Goal: Task Accomplishment & Management: Use online tool/utility

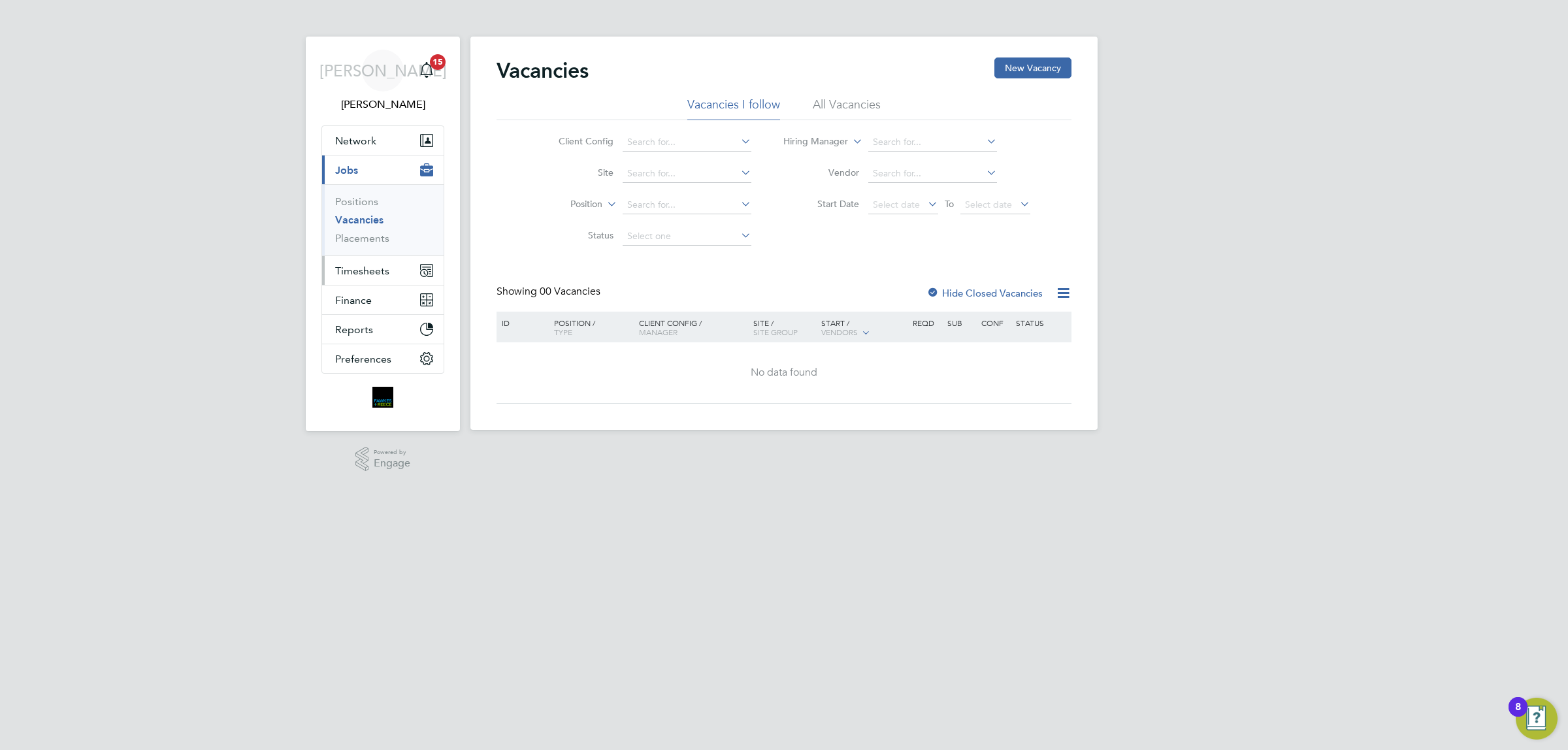
click at [373, 269] on span "Timesheets" at bounding box center [362, 271] width 54 height 13
click at [381, 229] on link "Timesheets" at bounding box center [362, 231] width 54 height 13
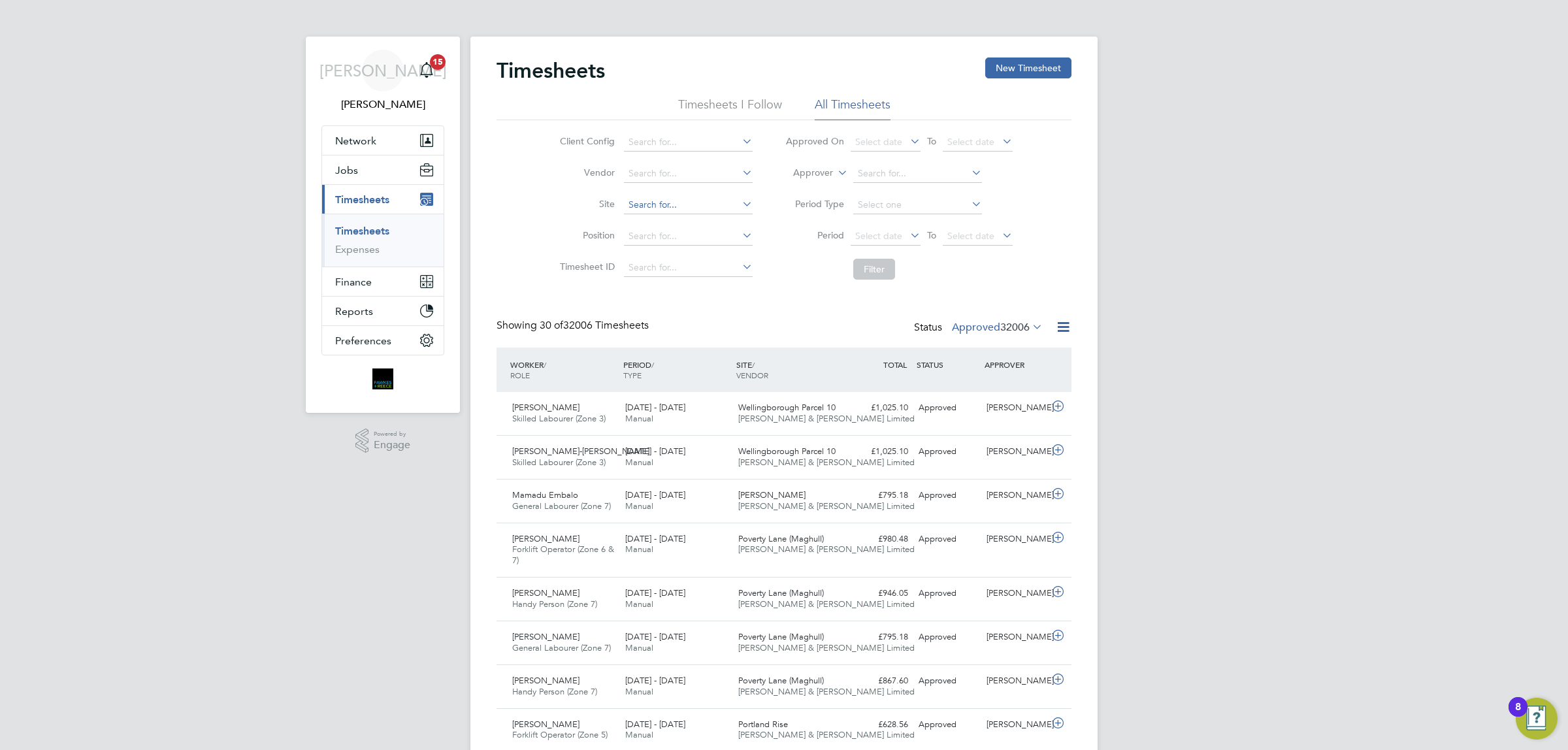
click at [706, 203] on input at bounding box center [688, 205] width 129 height 18
click at [735, 247] on li "Bexhil l Phase 2" at bounding box center [690, 240] width 136 height 18
type input "Bexhill Phase 2"
click at [882, 234] on span "Select date" at bounding box center [879, 236] width 47 height 12
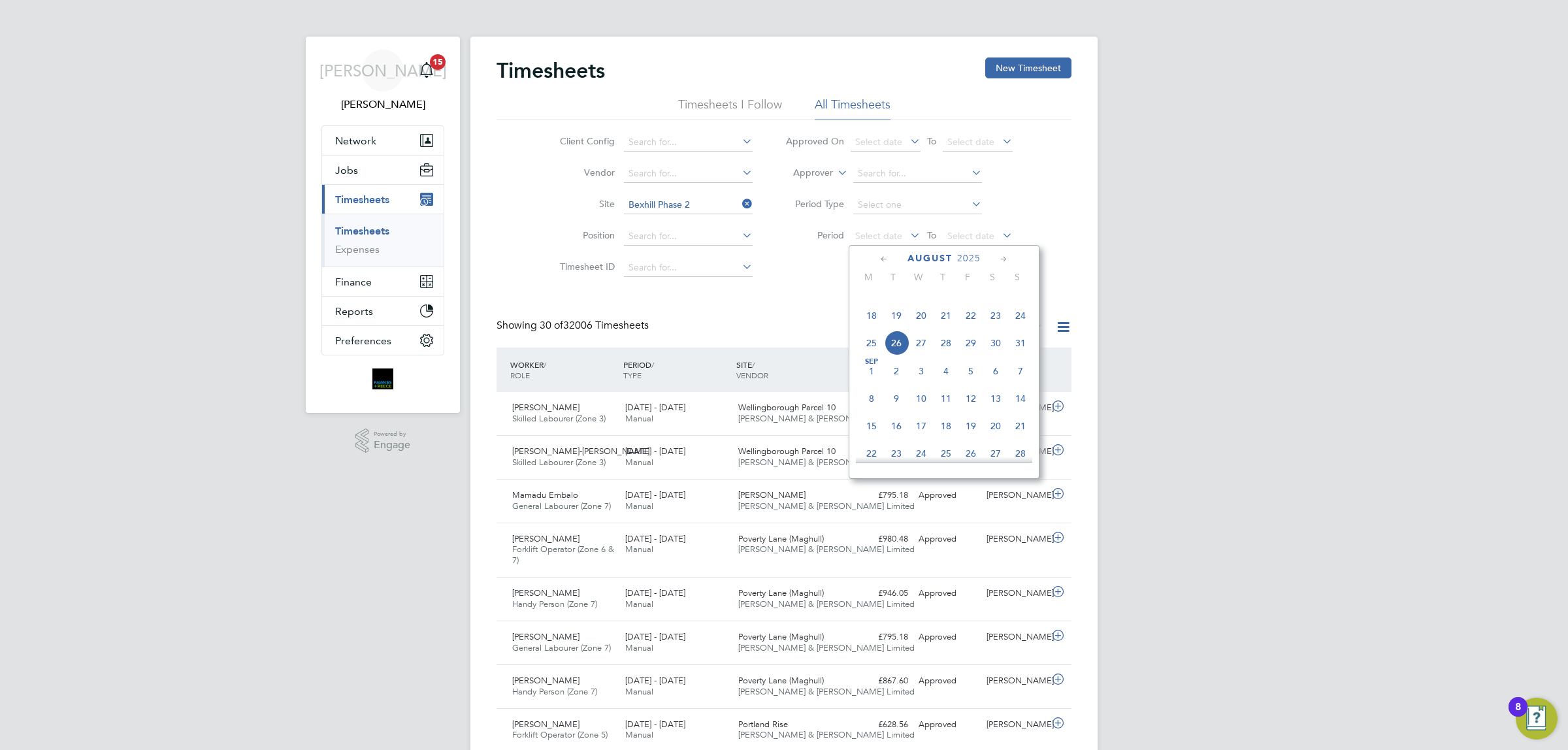
click at [869, 326] on span "18" at bounding box center [872, 316] width 25 height 25
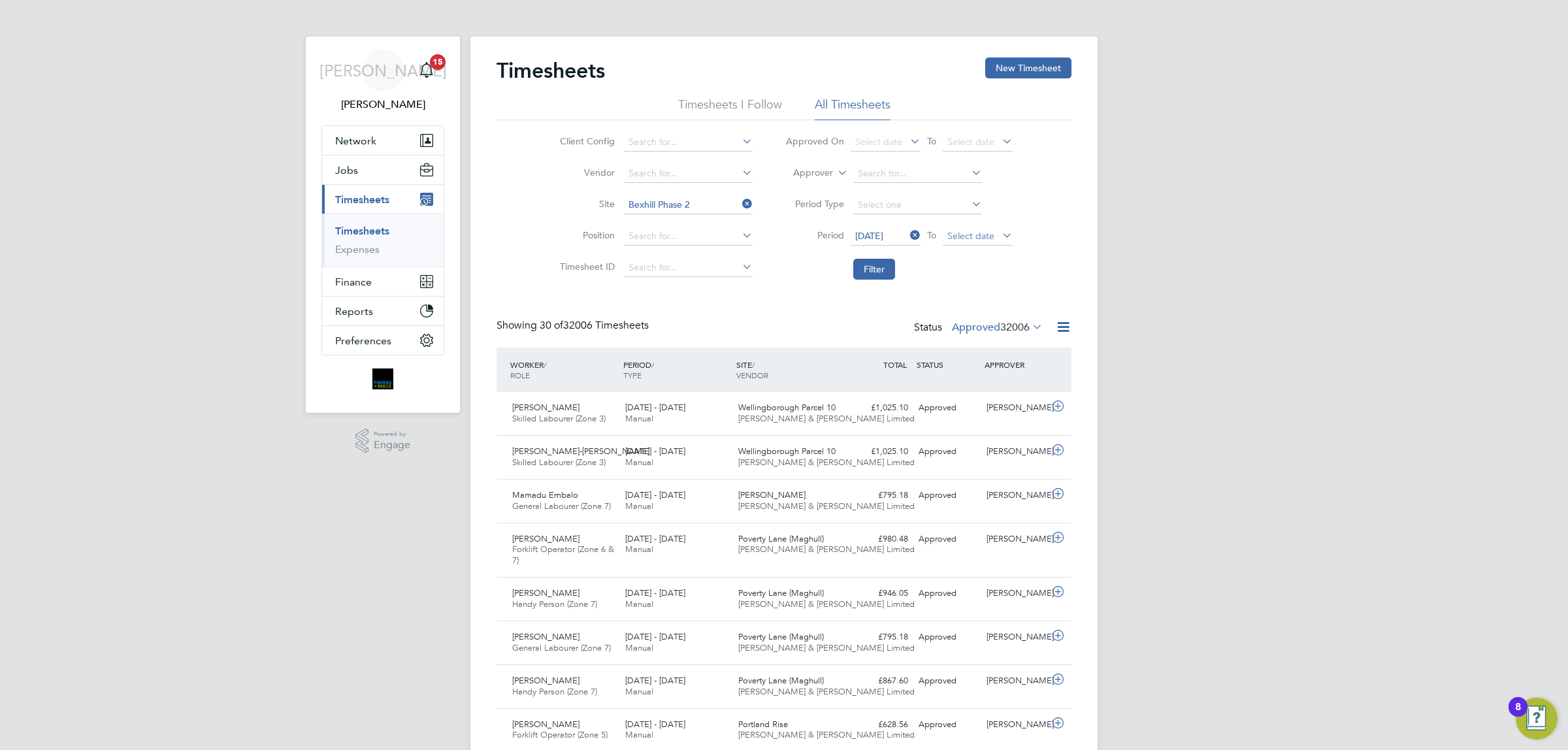
click at [983, 236] on span "Select date" at bounding box center [971, 236] width 47 height 12
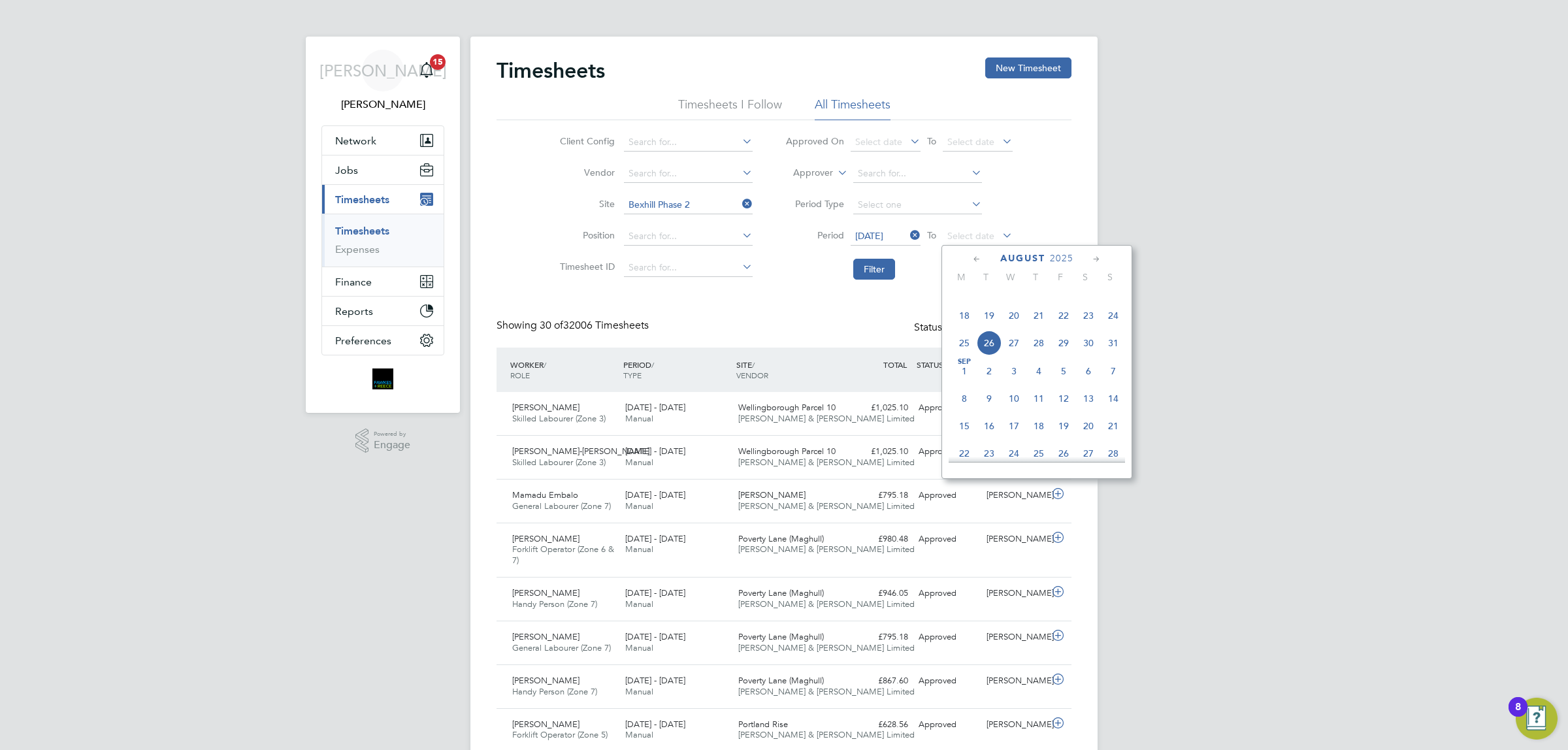
click at [1108, 328] on span "24" at bounding box center [1113, 316] width 25 height 25
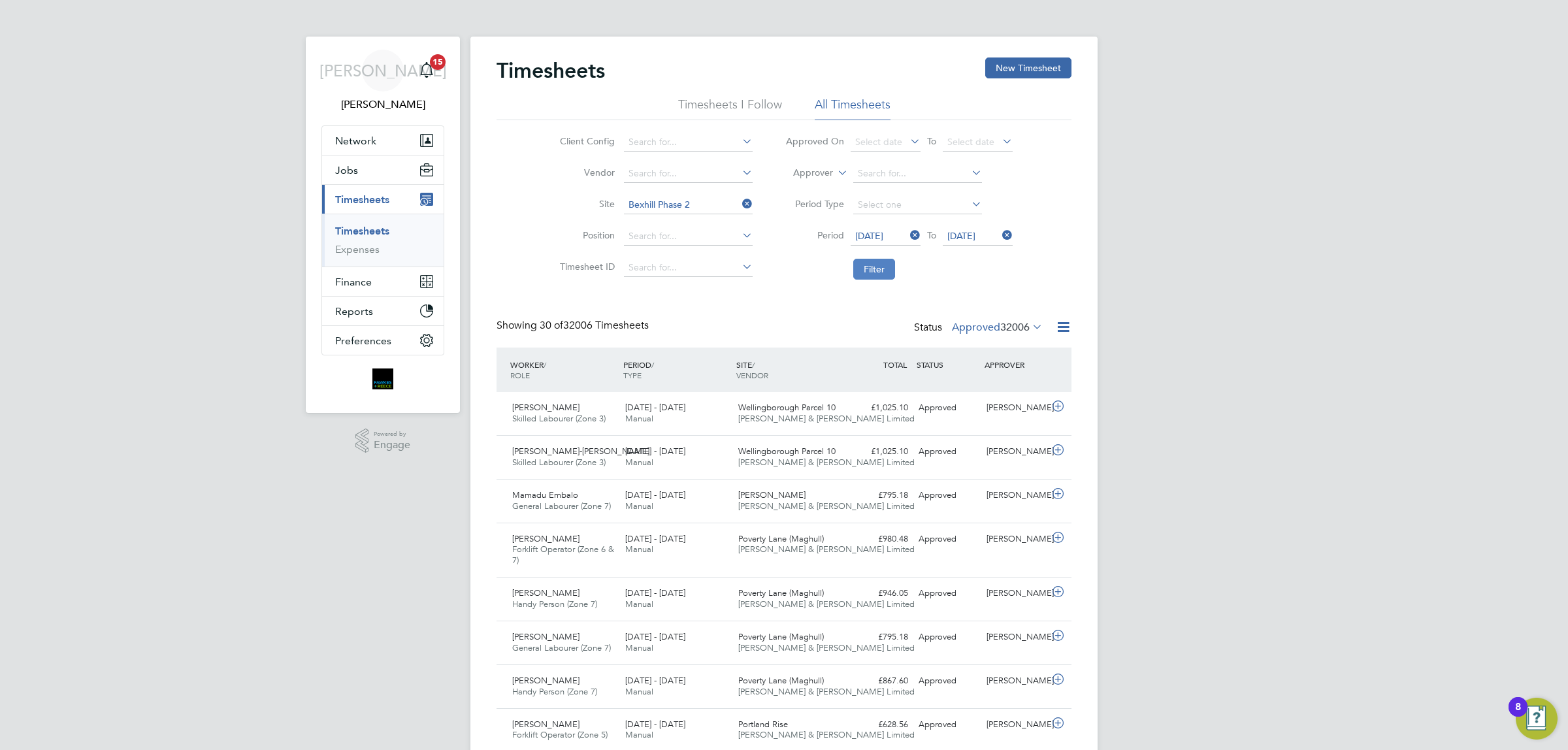
click at [872, 273] on button "Filter" at bounding box center [874, 269] width 42 height 21
